Goal: Task Accomplishment & Management: Manage account settings

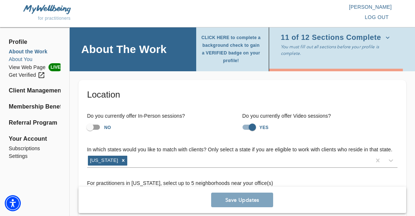
click at [25, 56] on li "About You" at bounding box center [35, 59] width 52 height 8
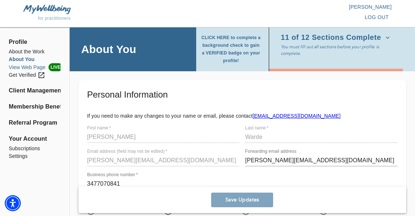
click at [24, 63] on li "View Web Page LIVE" at bounding box center [35, 67] width 52 height 8
click at [31, 66] on li "View Web Page LIVE" at bounding box center [35, 67] width 52 height 8
click at [23, 91] on li "Client Management" at bounding box center [35, 90] width 52 height 9
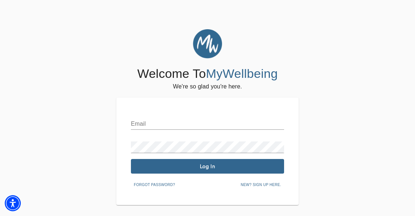
click at [161, 124] on input "text" at bounding box center [207, 124] width 153 height 12
type input "[PERSON_NAME][EMAIL_ADDRESS][DOMAIN_NAME]"
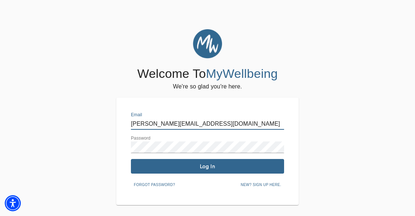
click at [202, 166] on span "Log In" at bounding box center [207, 166] width 147 height 7
